Goal: Transaction & Acquisition: Purchase product/service

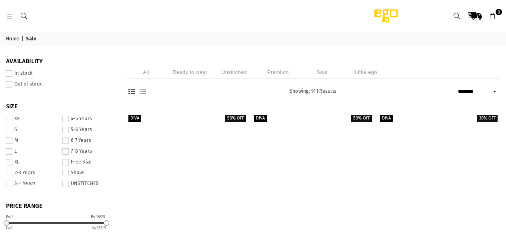
select select "******"
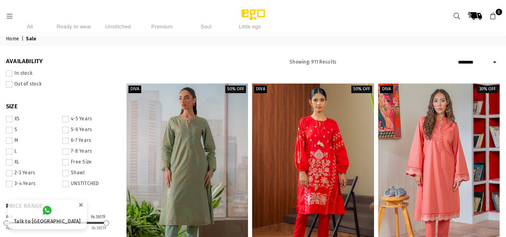
click at [118, 26] on li "Unstitched" at bounding box center [118, 26] width 40 height 13
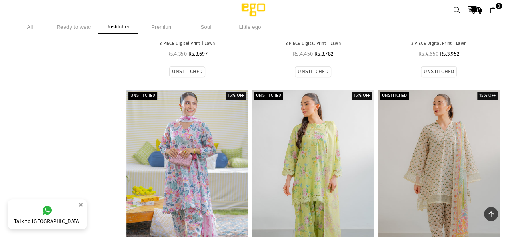
scroll to position [4716, 0]
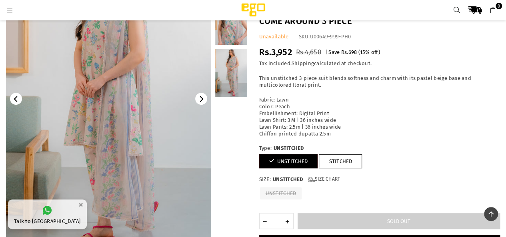
scroll to position [60, 0]
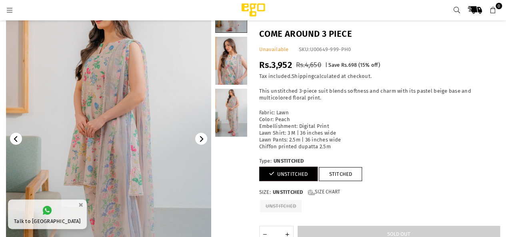
click at [225, 104] on link at bounding box center [231, 113] width 32 height 48
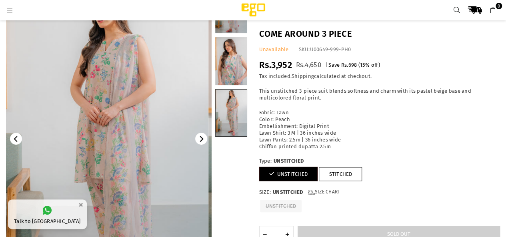
click at [230, 69] on link at bounding box center [231, 61] width 32 height 48
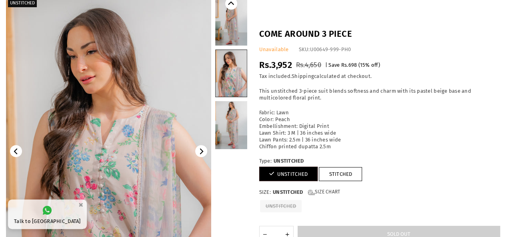
scroll to position [0, 0]
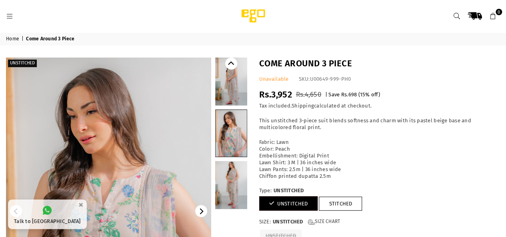
click at [233, 66] on icon "Previous" at bounding box center [231, 63] width 6 height 6
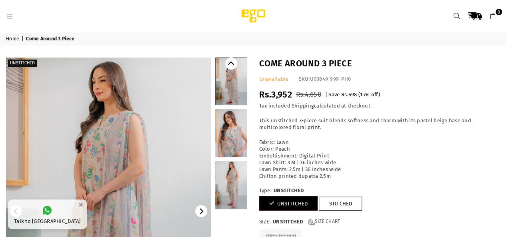
click at [233, 68] on button "Previous" at bounding box center [231, 64] width 12 height 12
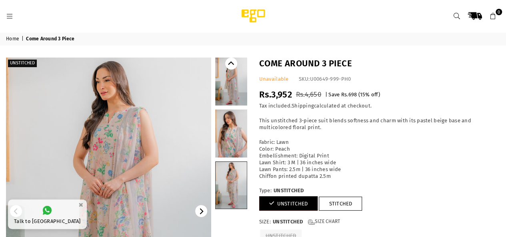
click at [240, 85] on link at bounding box center [231, 82] width 32 height 48
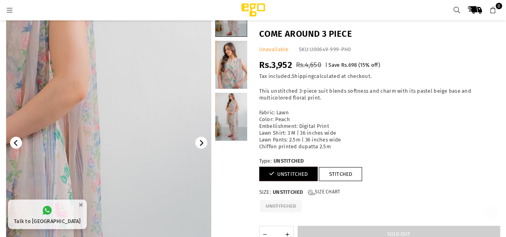
scroll to position [100, 0]
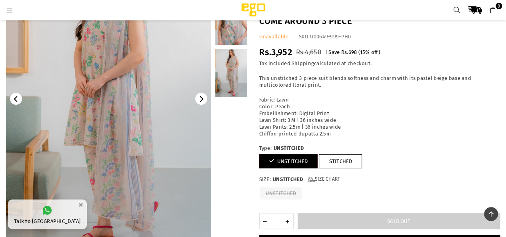
click at [243, 34] on link at bounding box center [231, 21] width 32 height 48
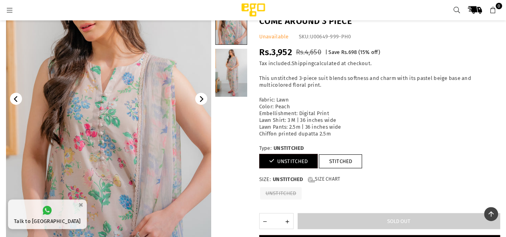
click at [10, 12] on icon at bounding box center [9, 10] width 7 height 7
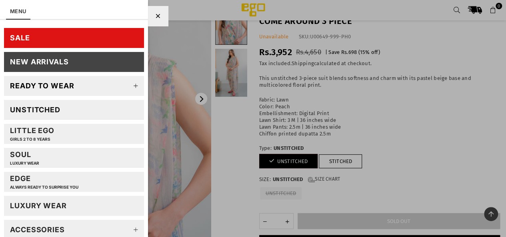
click at [50, 42] on link "SALE" at bounding box center [74, 38] width 140 height 20
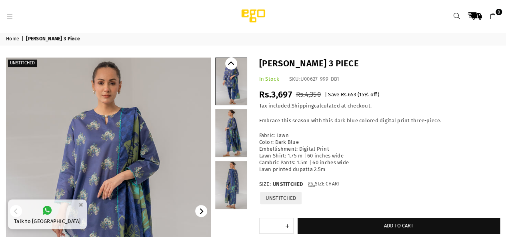
click at [322, 60] on h1 "[PERSON_NAME] 3 Piece" at bounding box center [379, 64] width 241 height 12
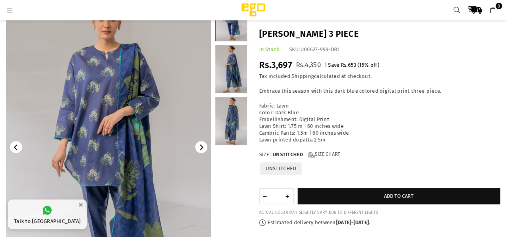
scroll to position [100, 0]
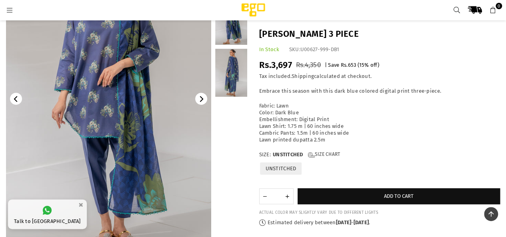
click at [227, 92] on link at bounding box center [231, 73] width 32 height 48
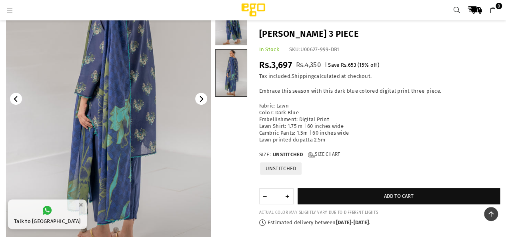
click at [106, 164] on img at bounding box center [108, 98] width 205 height 307
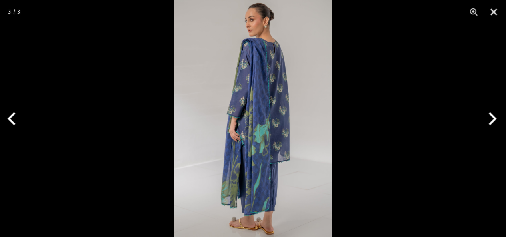
click at [225, 85] on img at bounding box center [253, 118] width 158 height 237
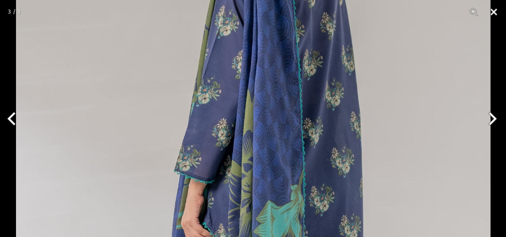
click at [494, 12] on button "Close" at bounding box center [493, 12] width 20 height 24
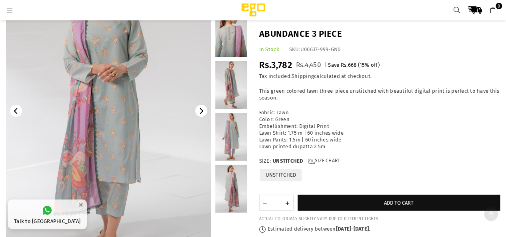
scroll to position [100, 0]
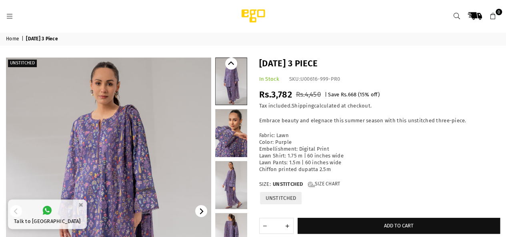
click at [236, 225] on link at bounding box center [231, 237] width 32 height 48
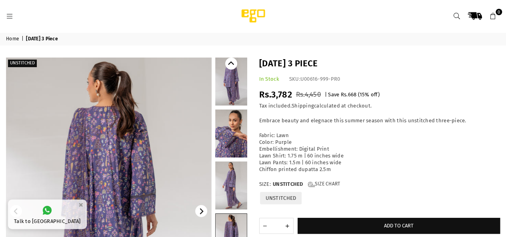
scroll to position [140, 0]
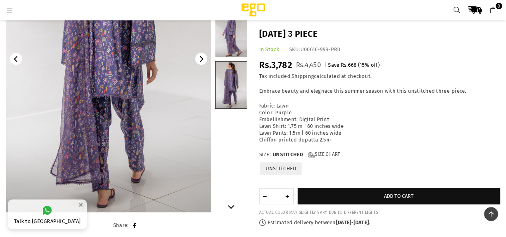
click at [234, 38] on link at bounding box center [231, 33] width 32 height 48
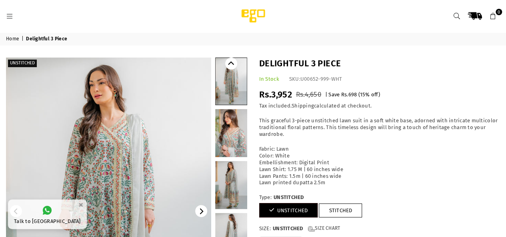
scroll to position [40, 0]
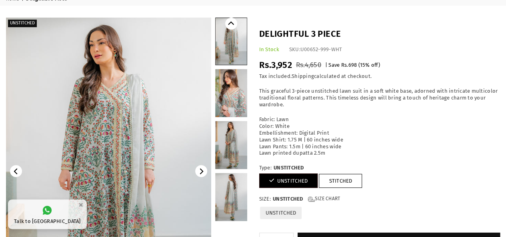
click at [233, 92] on link at bounding box center [231, 93] width 32 height 48
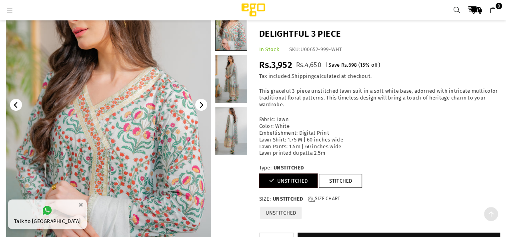
scroll to position [140, 0]
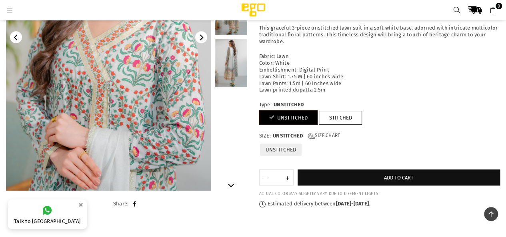
click at [232, 91] on div at bounding box center [231, 37] width 32 height 307
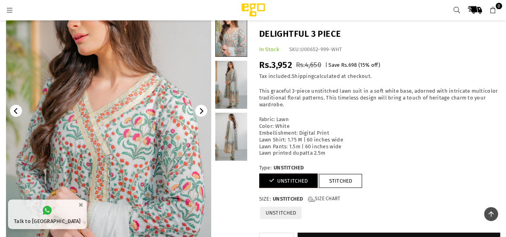
scroll to position [60, 0]
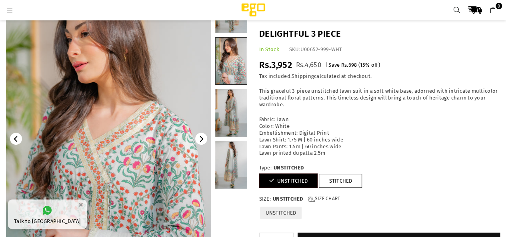
click at [234, 157] on link at bounding box center [231, 165] width 32 height 48
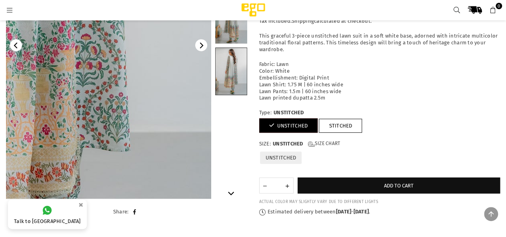
scroll to position [180, 0]
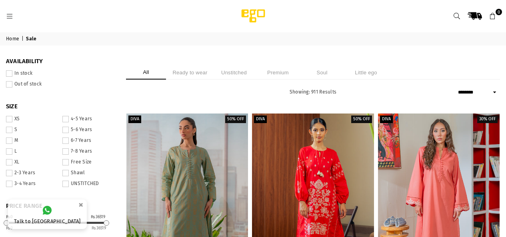
select select "******"
click at [199, 74] on li "Ready to wear" at bounding box center [190, 73] width 40 height 14
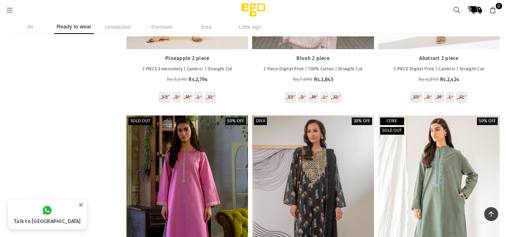
scroll to position [11982, 0]
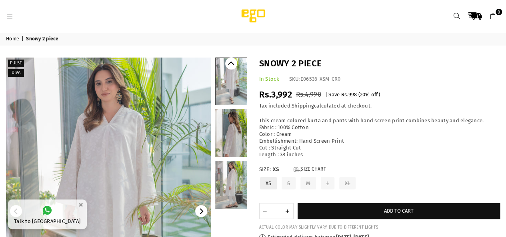
click at [233, 171] on link at bounding box center [231, 185] width 32 height 48
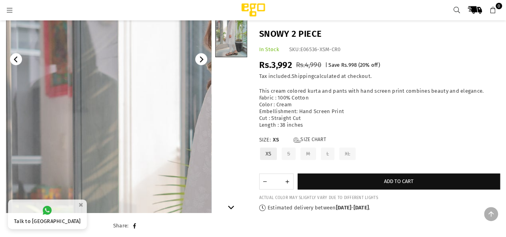
scroll to position [140, 0]
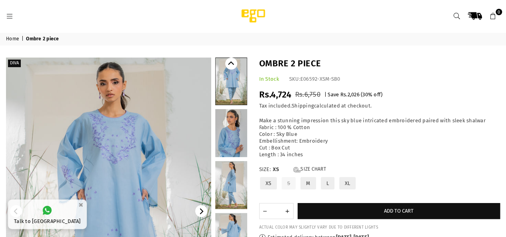
click at [245, 136] on link at bounding box center [231, 133] width 32 height 48
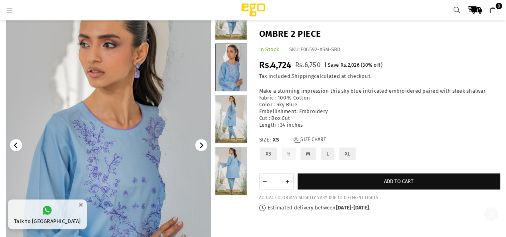
scroll to position [100, 0]
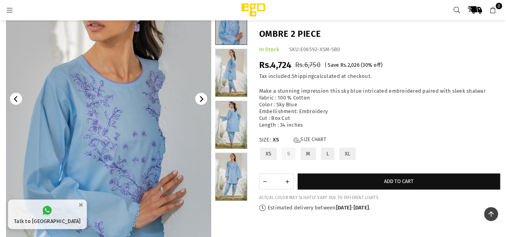
click at [227, 119] on link at bounding box center [231, 125] width 32 height 48
